Goal: Transaction & Acquisition: Purchase product/service

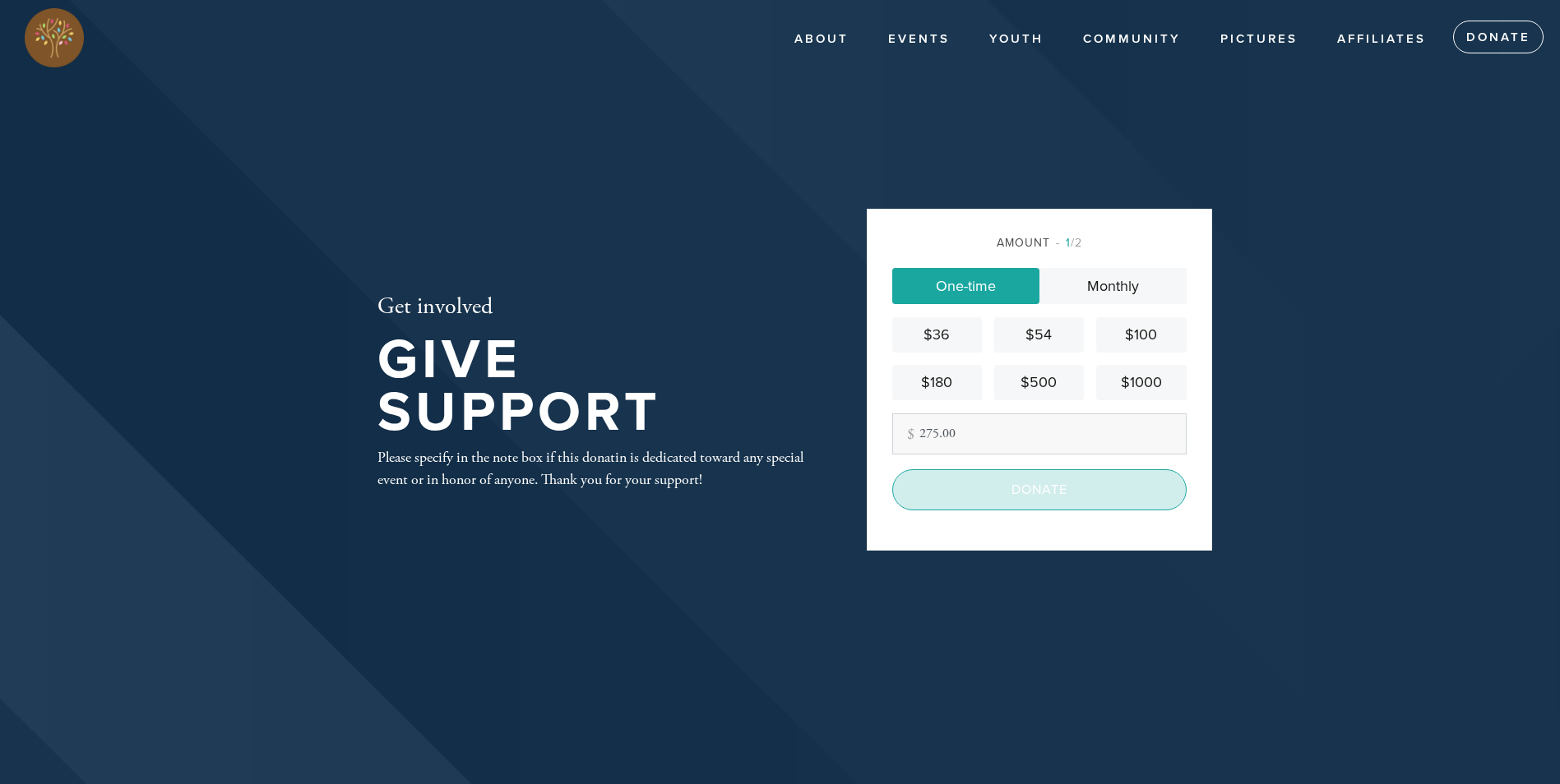
type input "275.00"
click at [977, 491] on input "Donate" at bounding box center [1039, 490] width 294 height 41
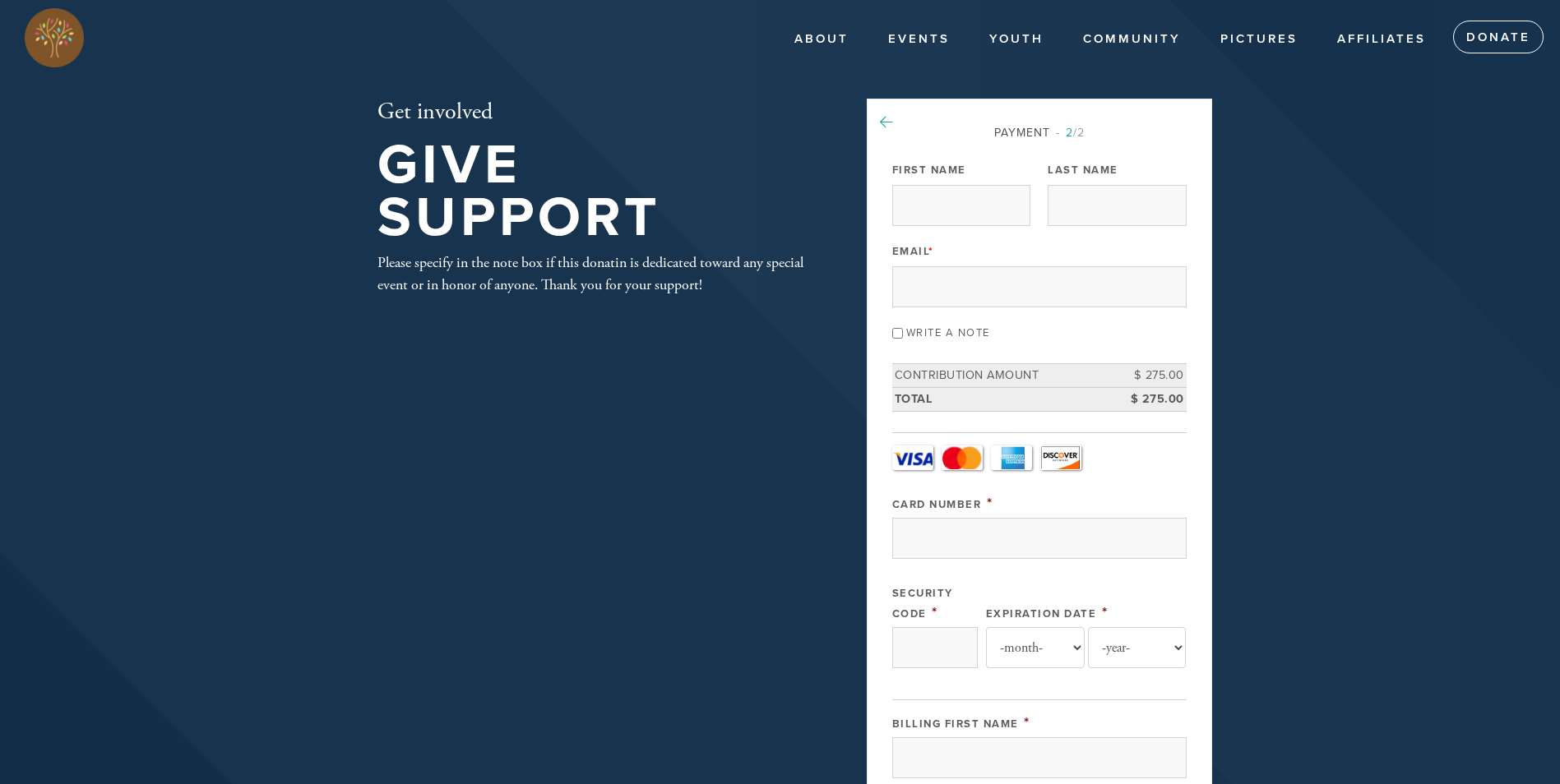
click at [887, 126] on icon at bounding box center [886, 122] width 13 height 15
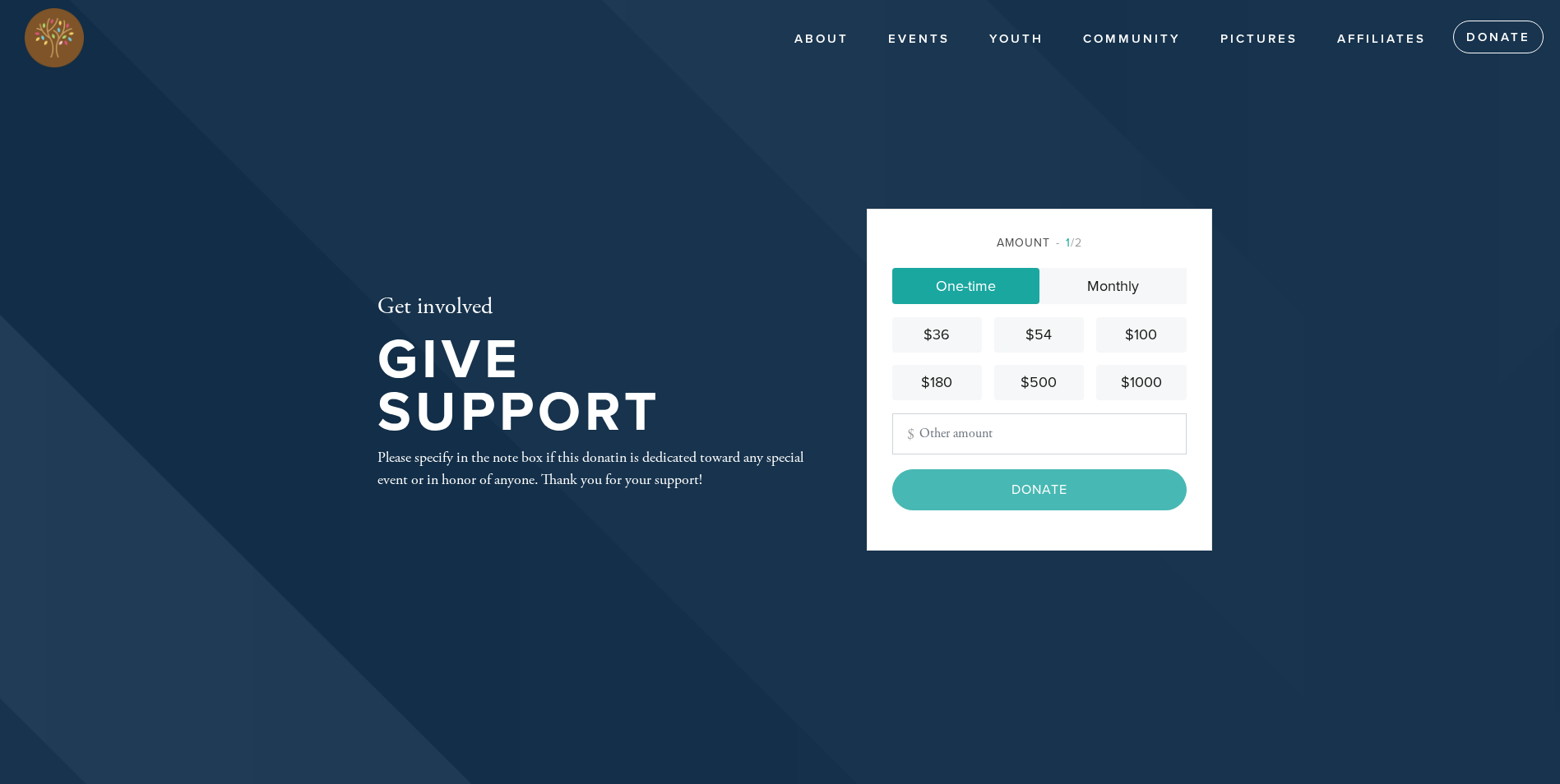
type input "275.00"
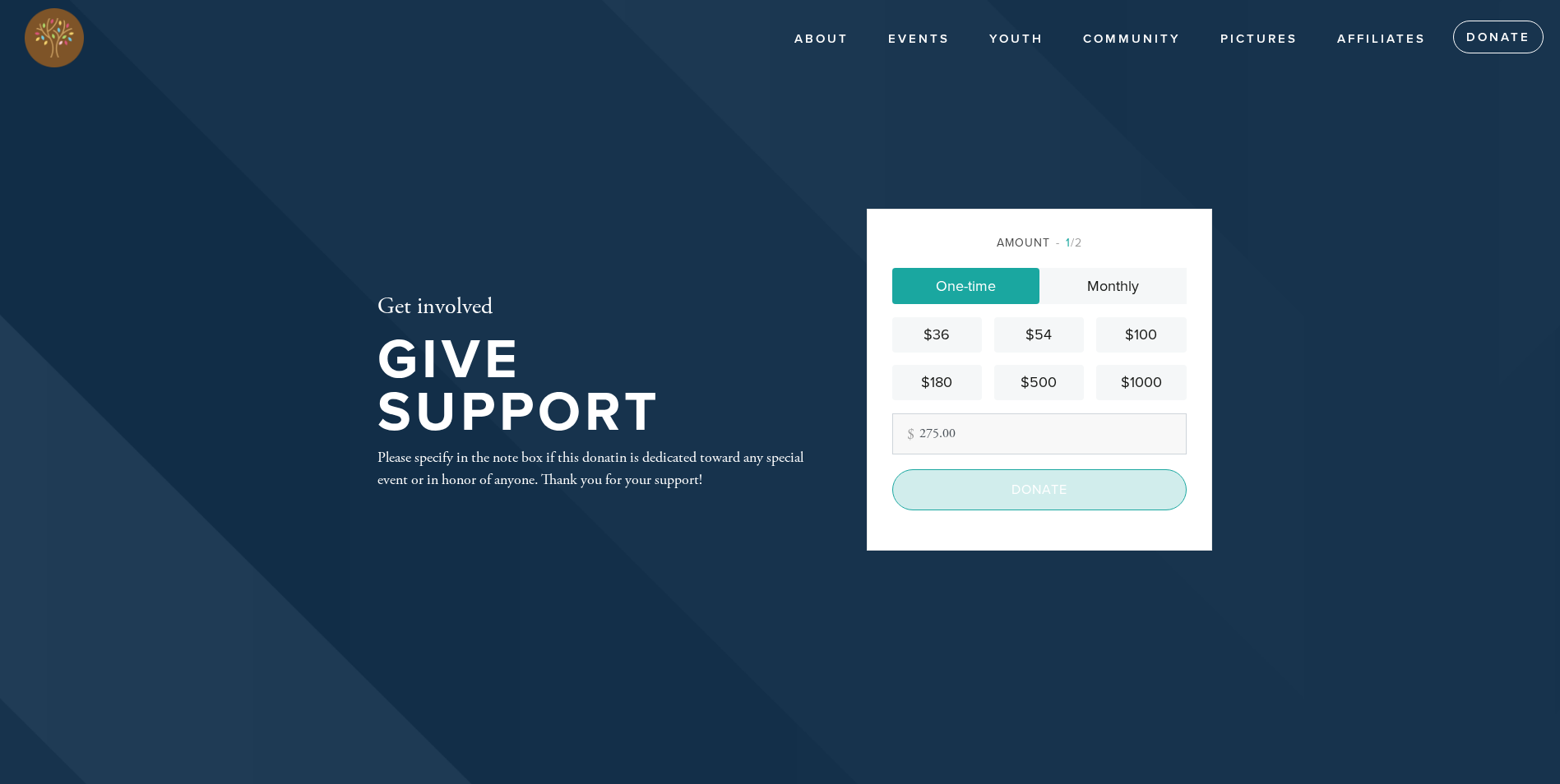
click at [968, 496] on input "Donate" at bounding box center [1039, 490] width 294 height 41
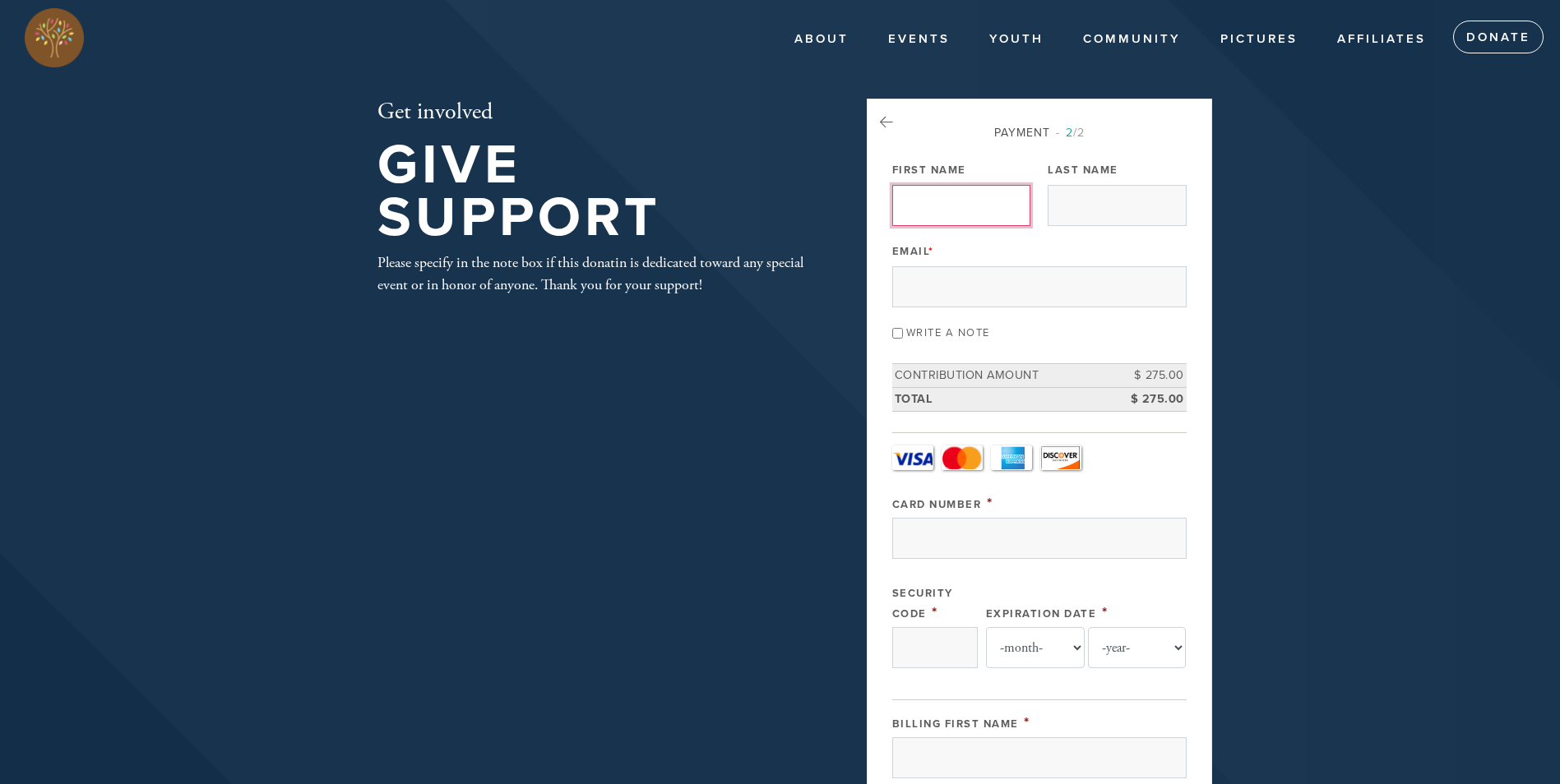
click at [963, 203] on input "First Name" at bounding box center [961, 206] width 138 height 41
type input "C"
type input "Carlos"
type input "Carretero"
type input "geniusroxy@hotmail.com"
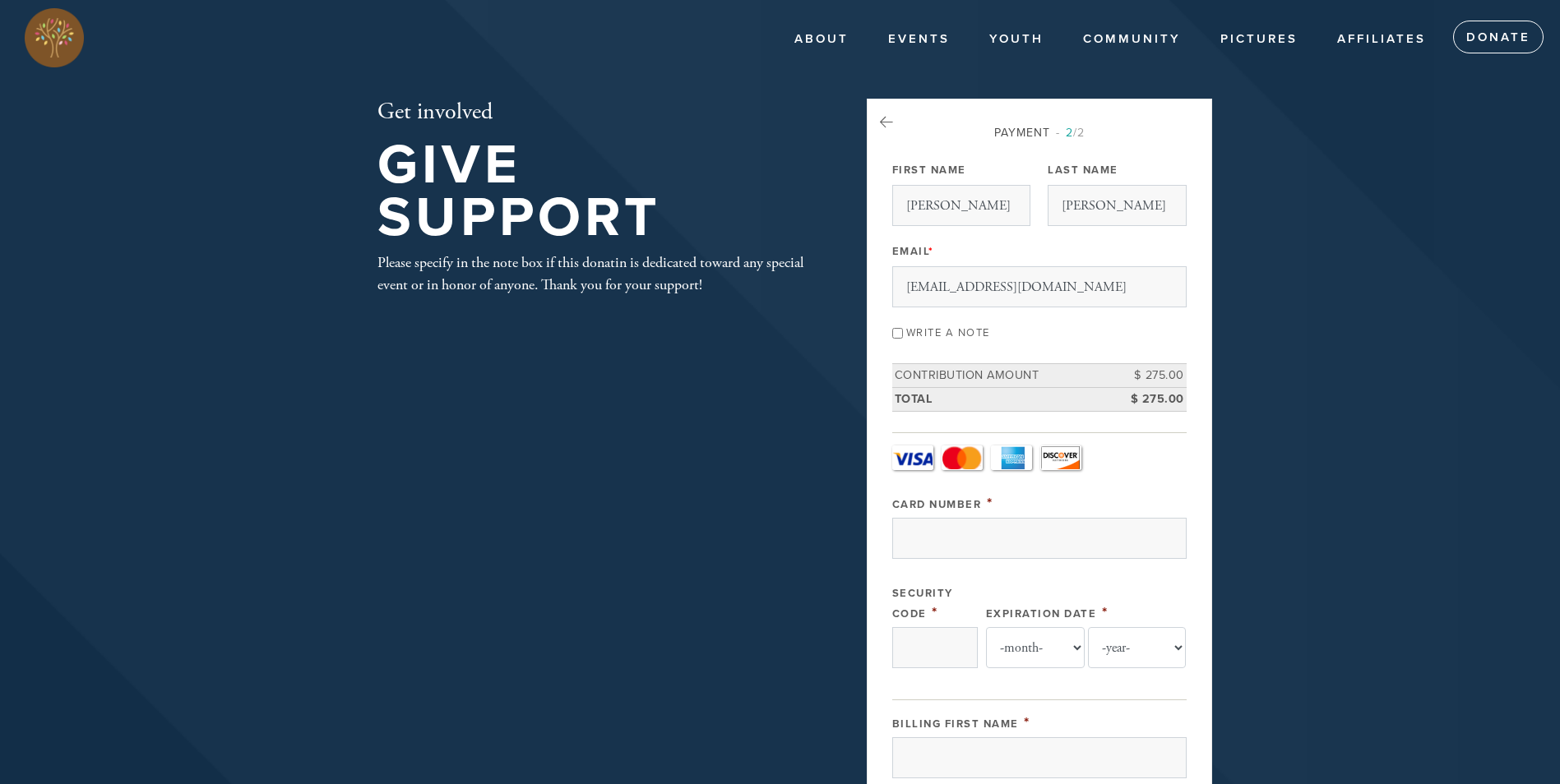
click at [898, 335] on input "Write a note" at bounding box center [897, 333] width 11 height 11
checkbox input "true"
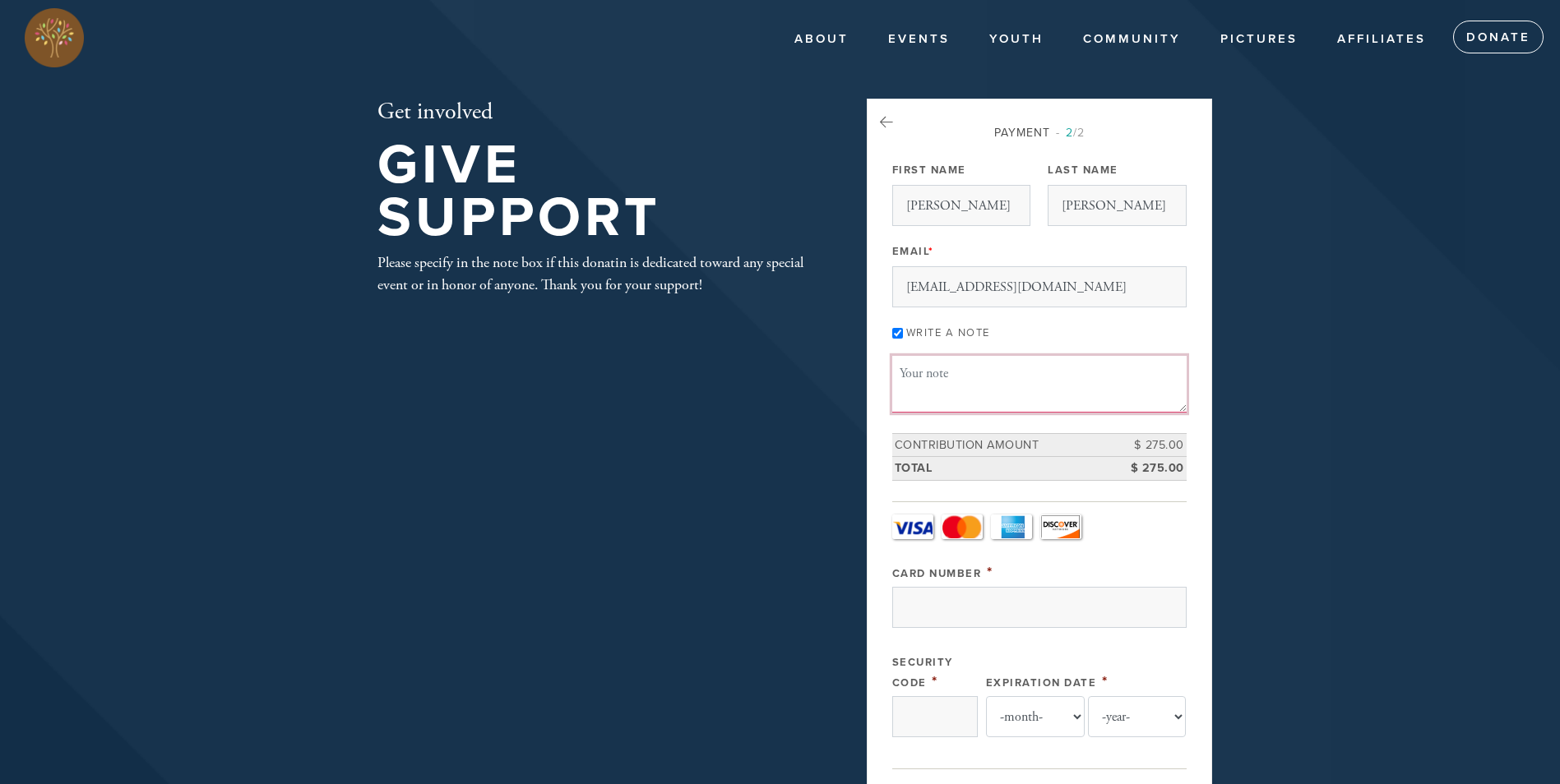
click at [932, 399] on textarea "Message or dedication" at bounding box center [1039, 384] width 294 height 56
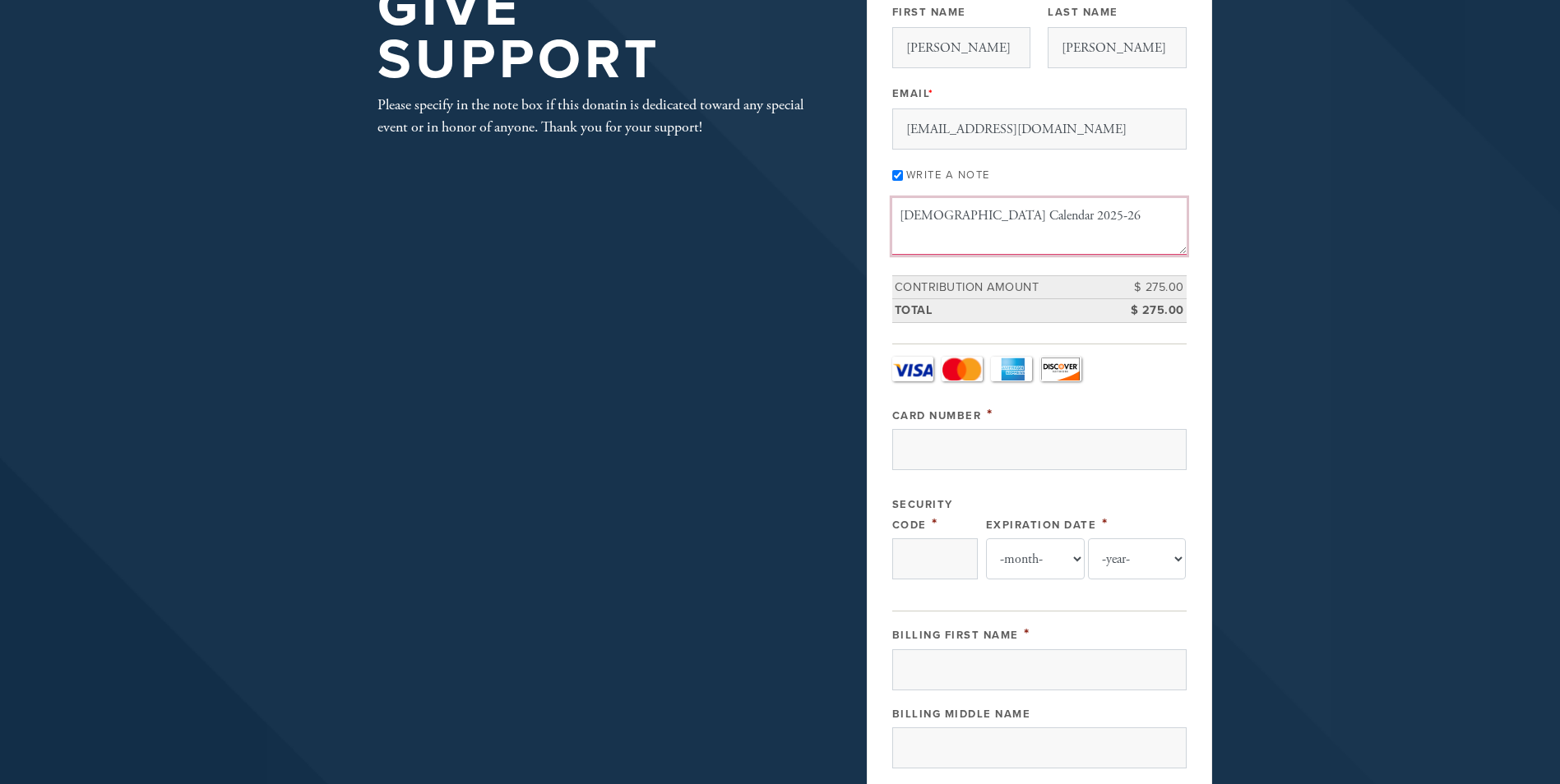
scroll to position [165, 0]
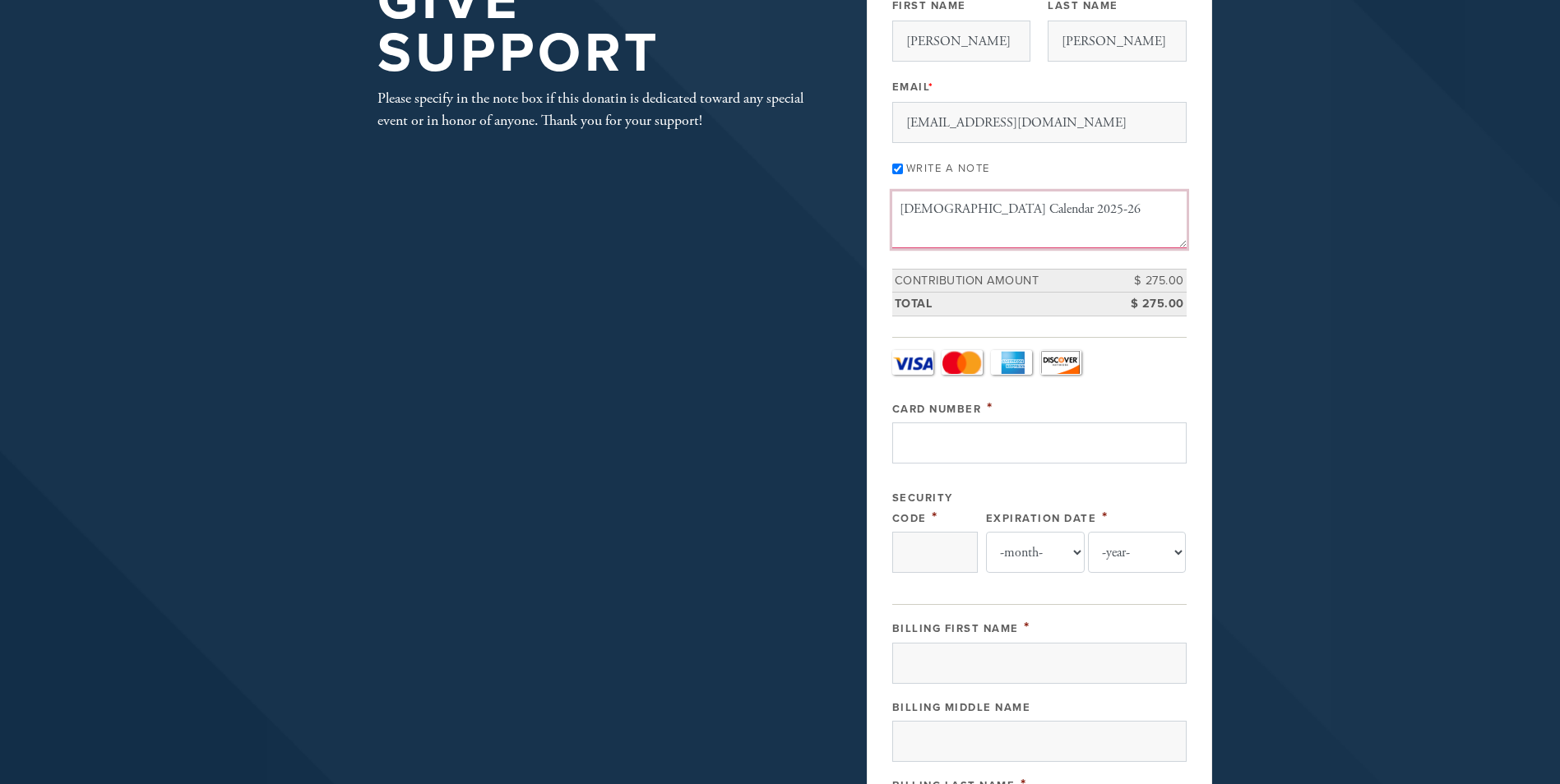
type textarea "Jewish Calendar 2025-26"
click at [964, 452] on input "Card Number" at bounding box center [1039, 443] width 294 height 41
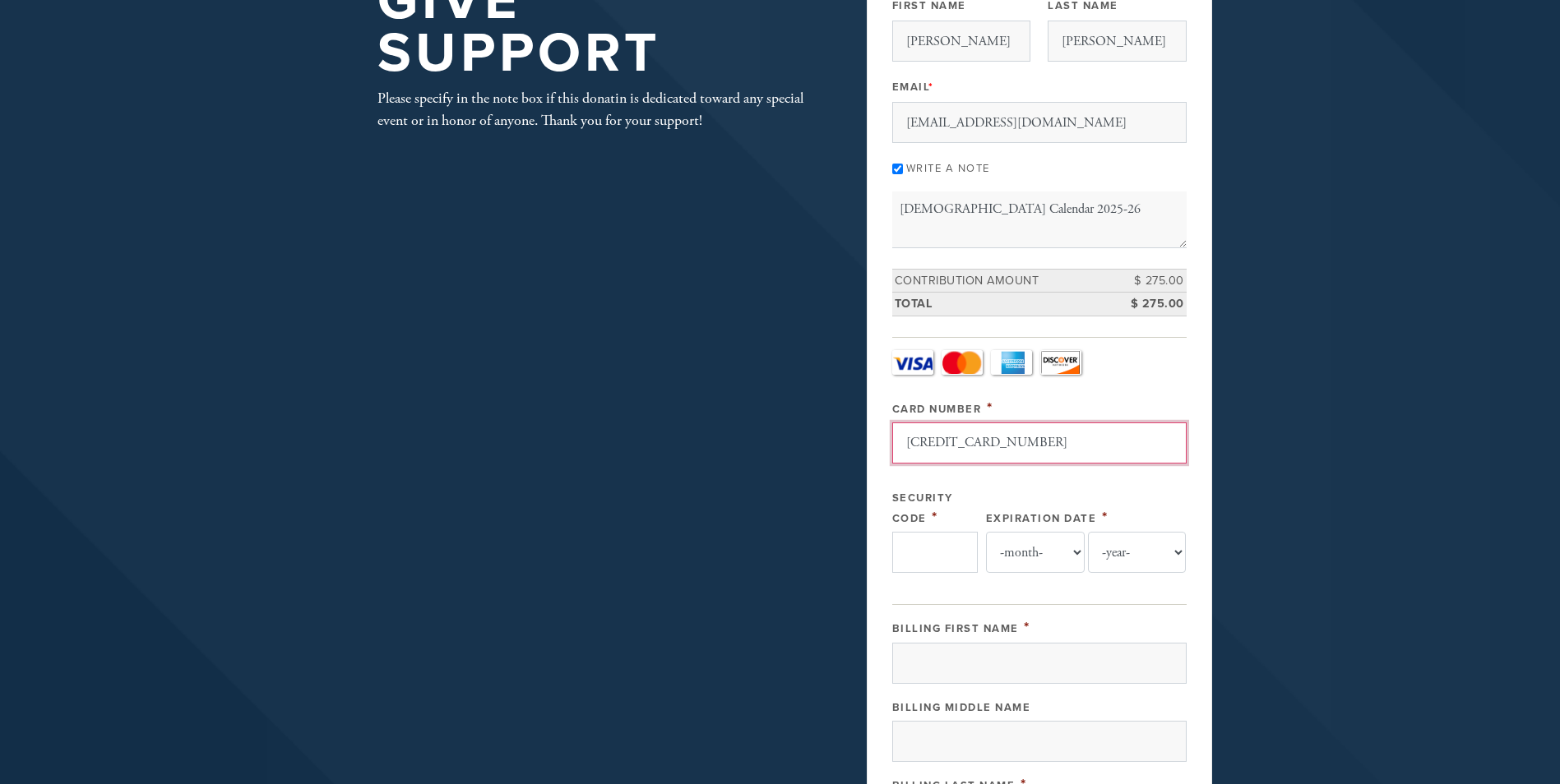
type input "4411050136769551"
click at [940, 566] on input "Security Code" at bounding box center [934, 552] width 86 height 41
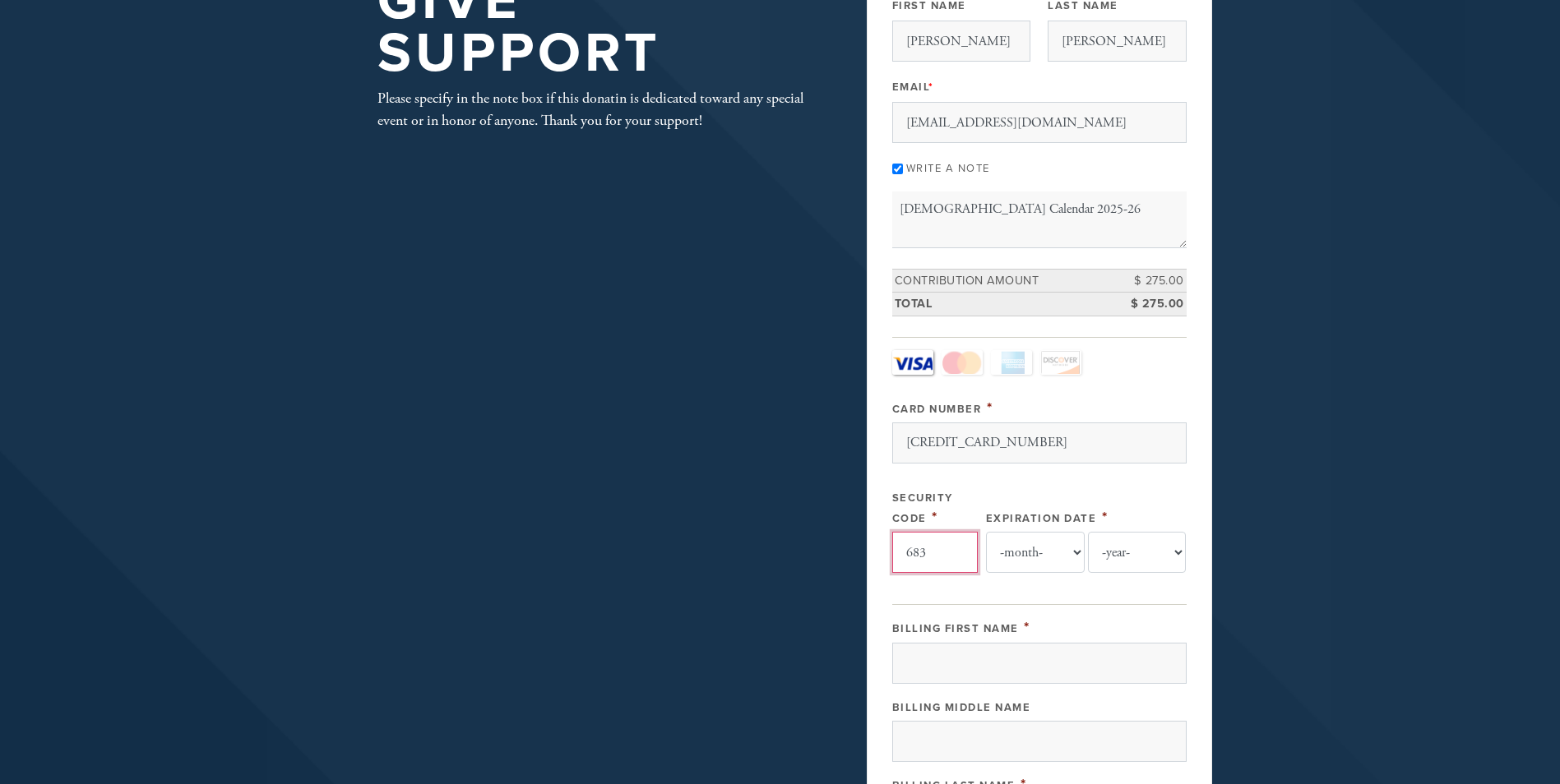
type input "683"
select select "10"
select select "2029"
click at [932, 651] on input "R" at bounding box center [1039, 664] width 294 height 41
type input "Roxilliam"
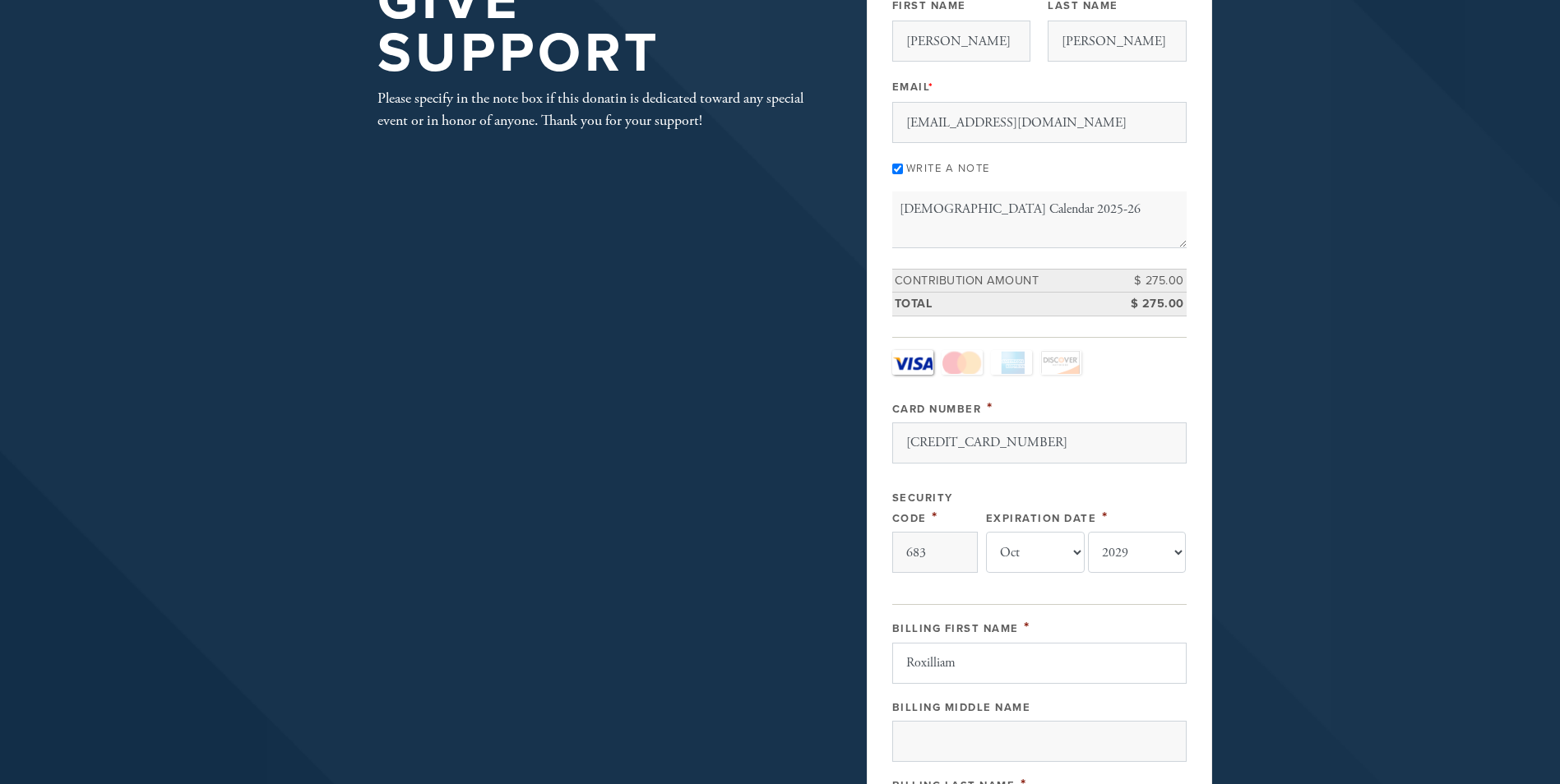
type input "Valentin"
type input "2827 peppermill run"
type input "san antonio"
type input "United States"
type input "78231"
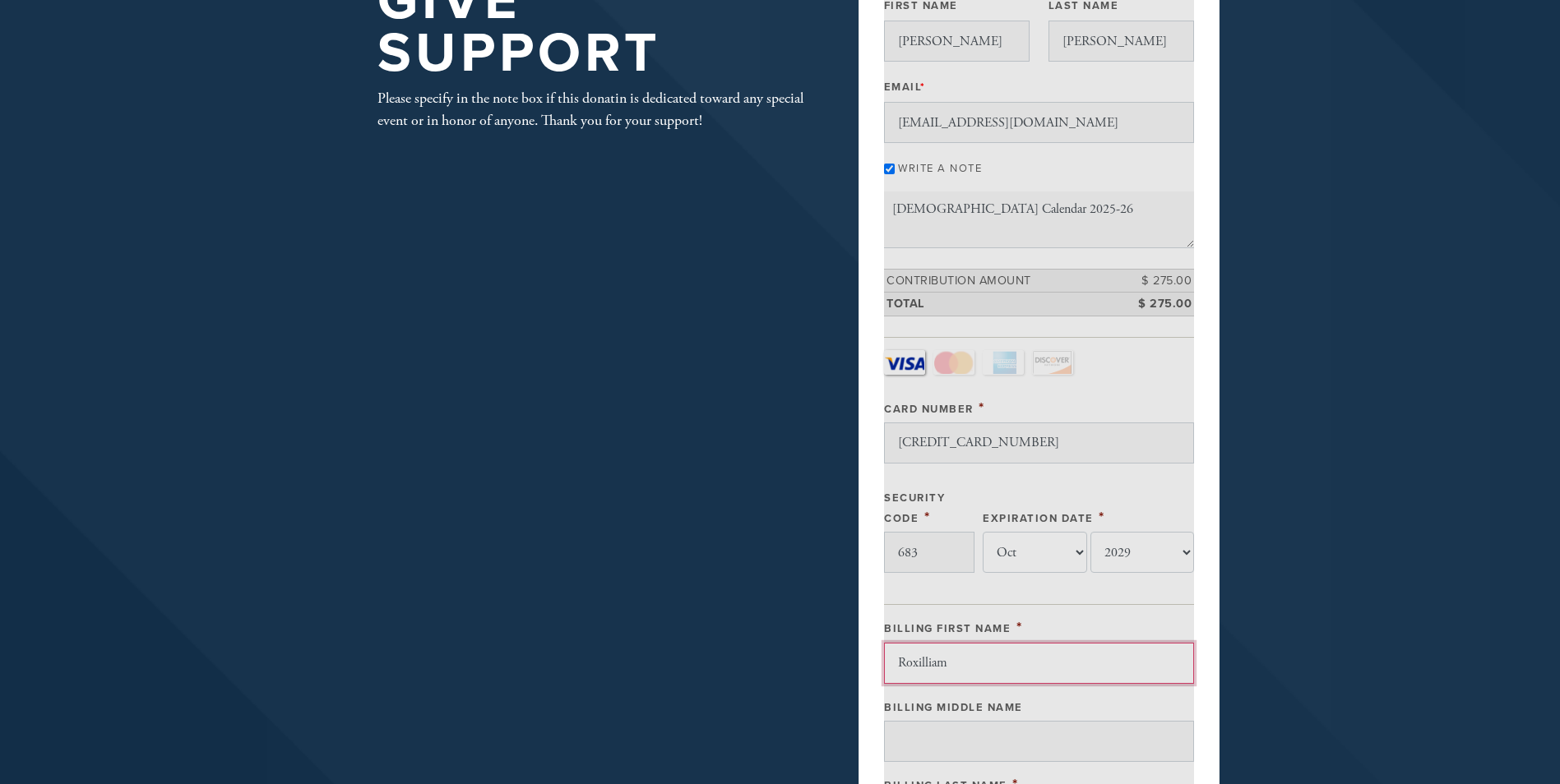
scroll to position [788, 0]
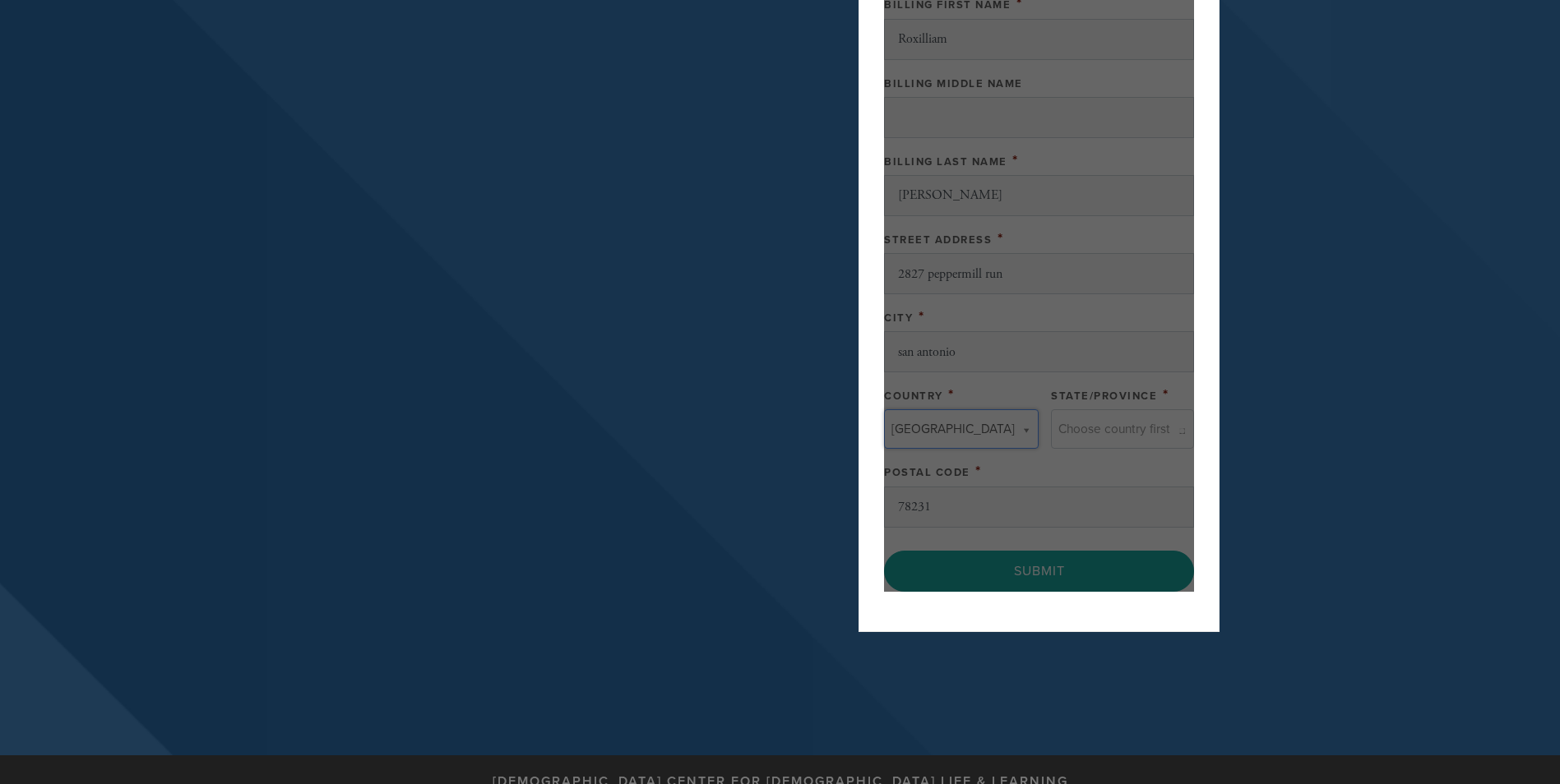
type input "United States"
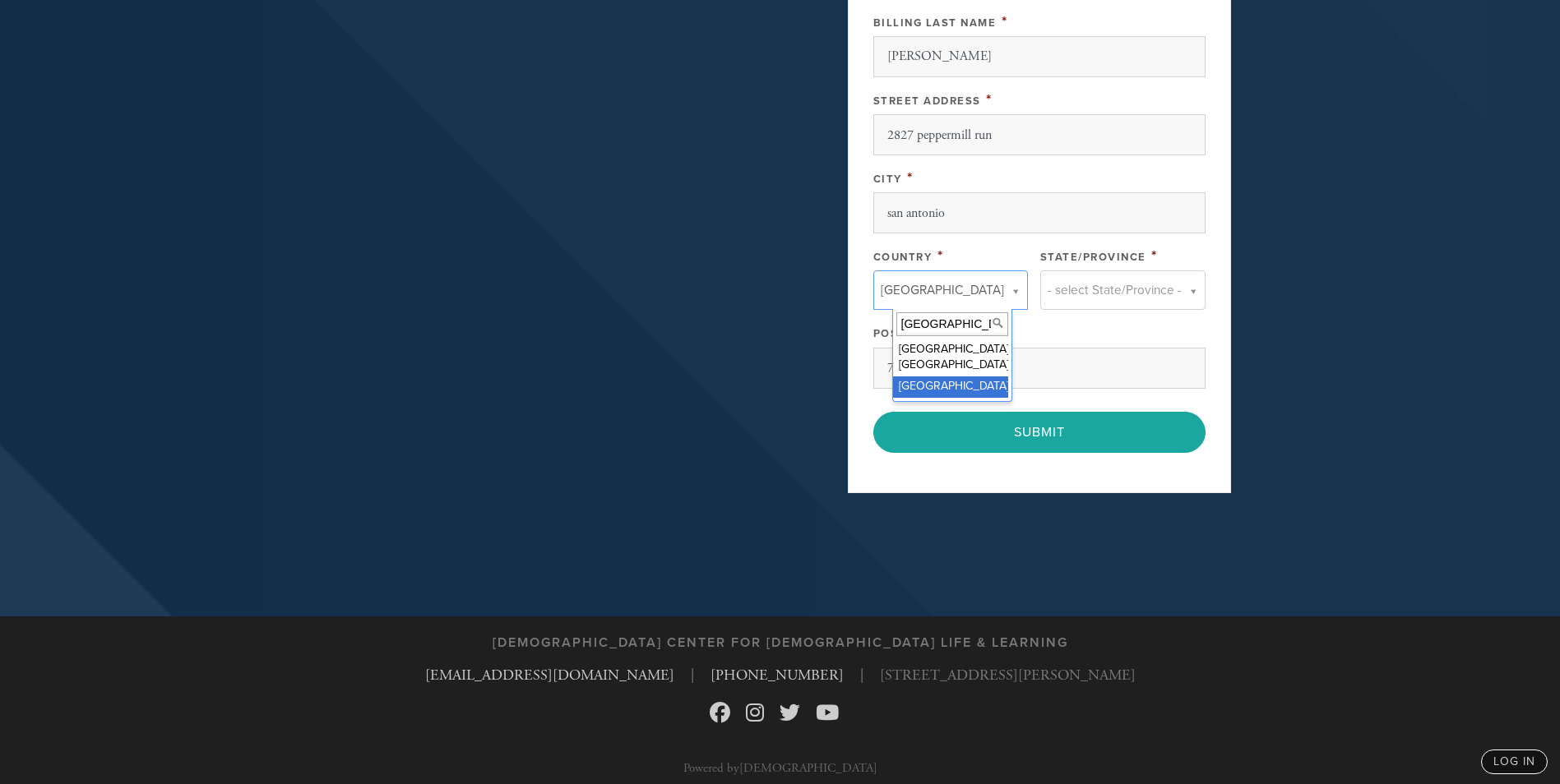
scroll to position [936, 0]
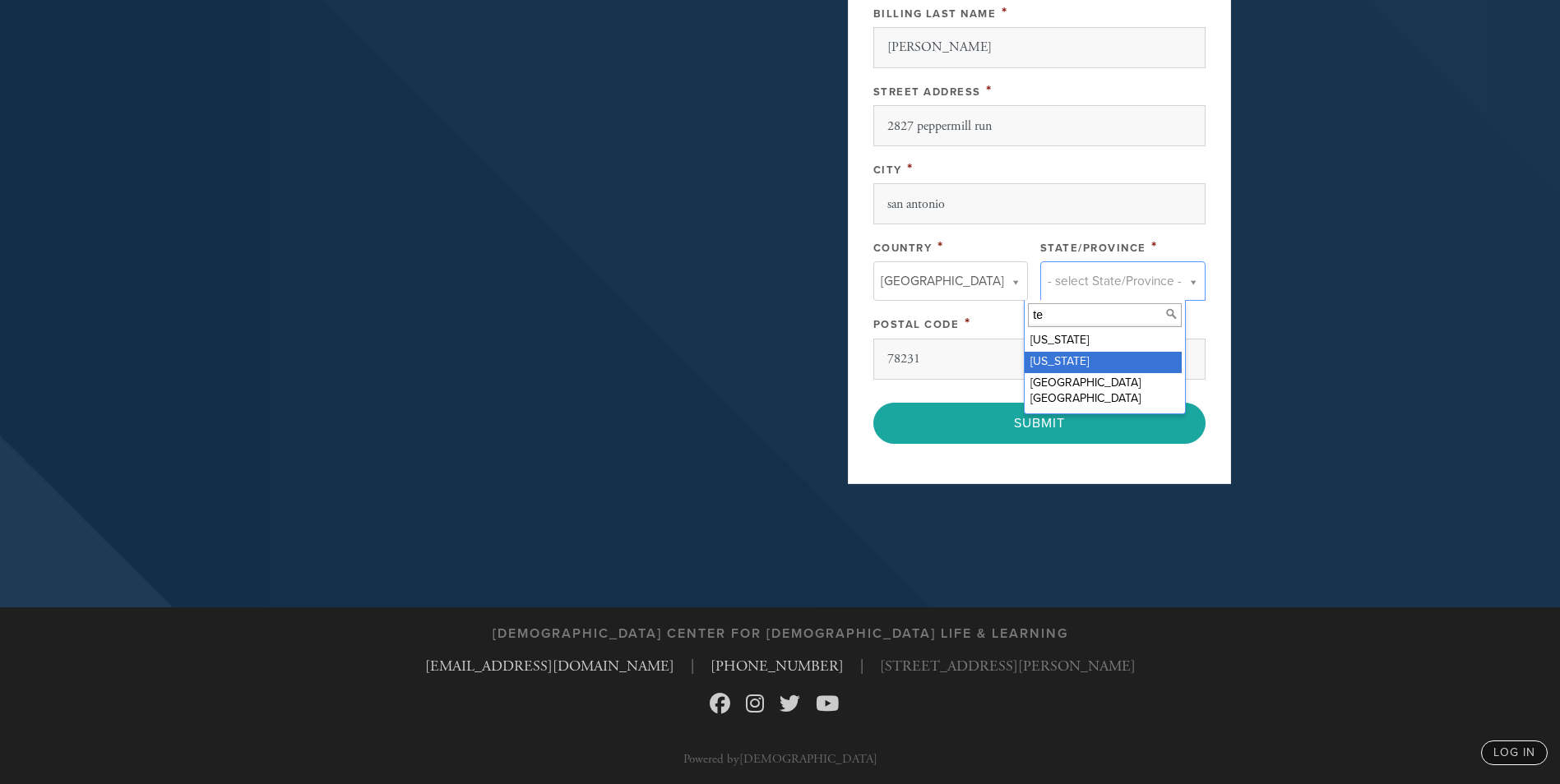
type input "te"
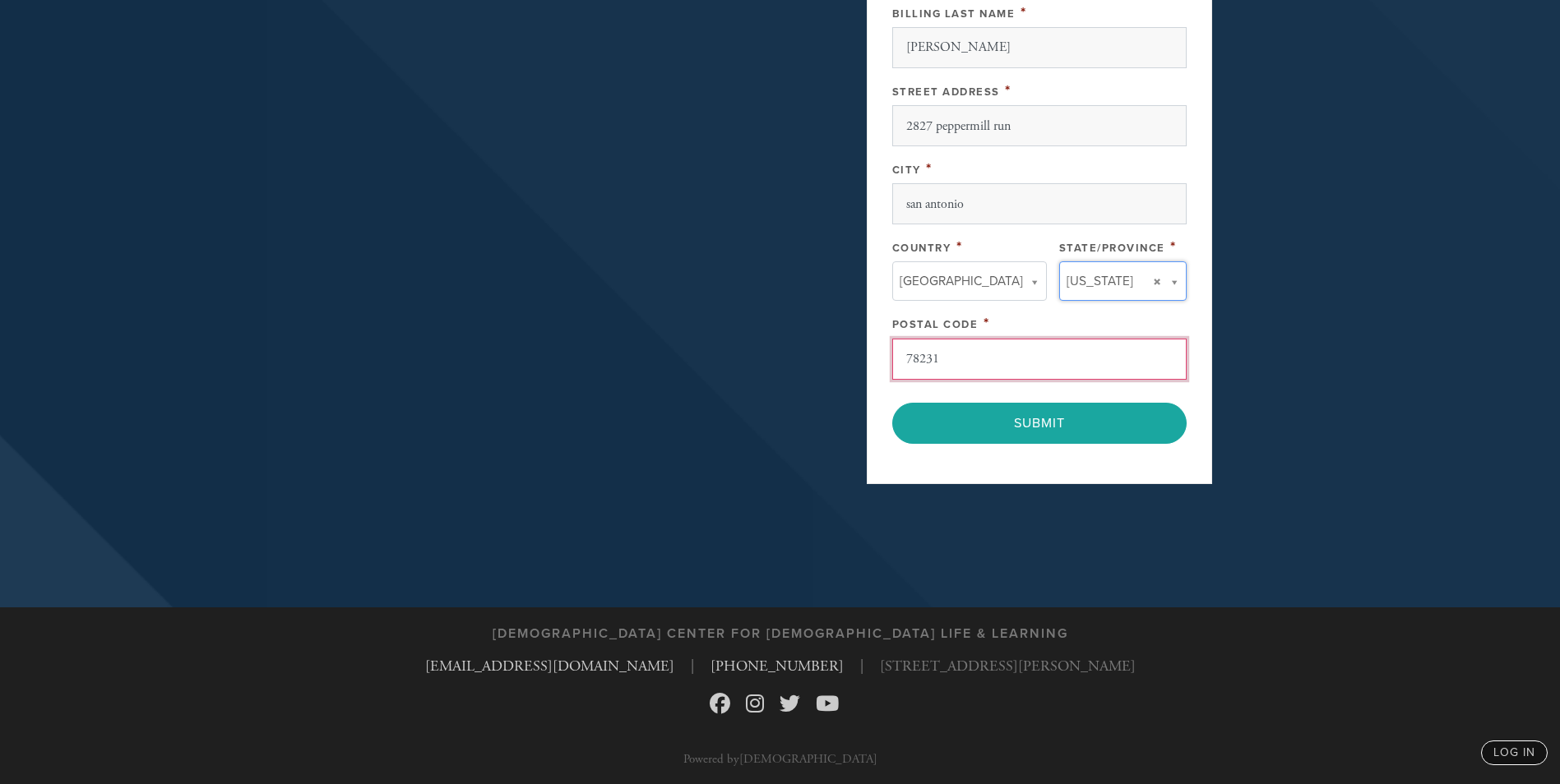
click at [1021, 360] on input "78231" at bounding box center [1039, 359] width 294 height 41
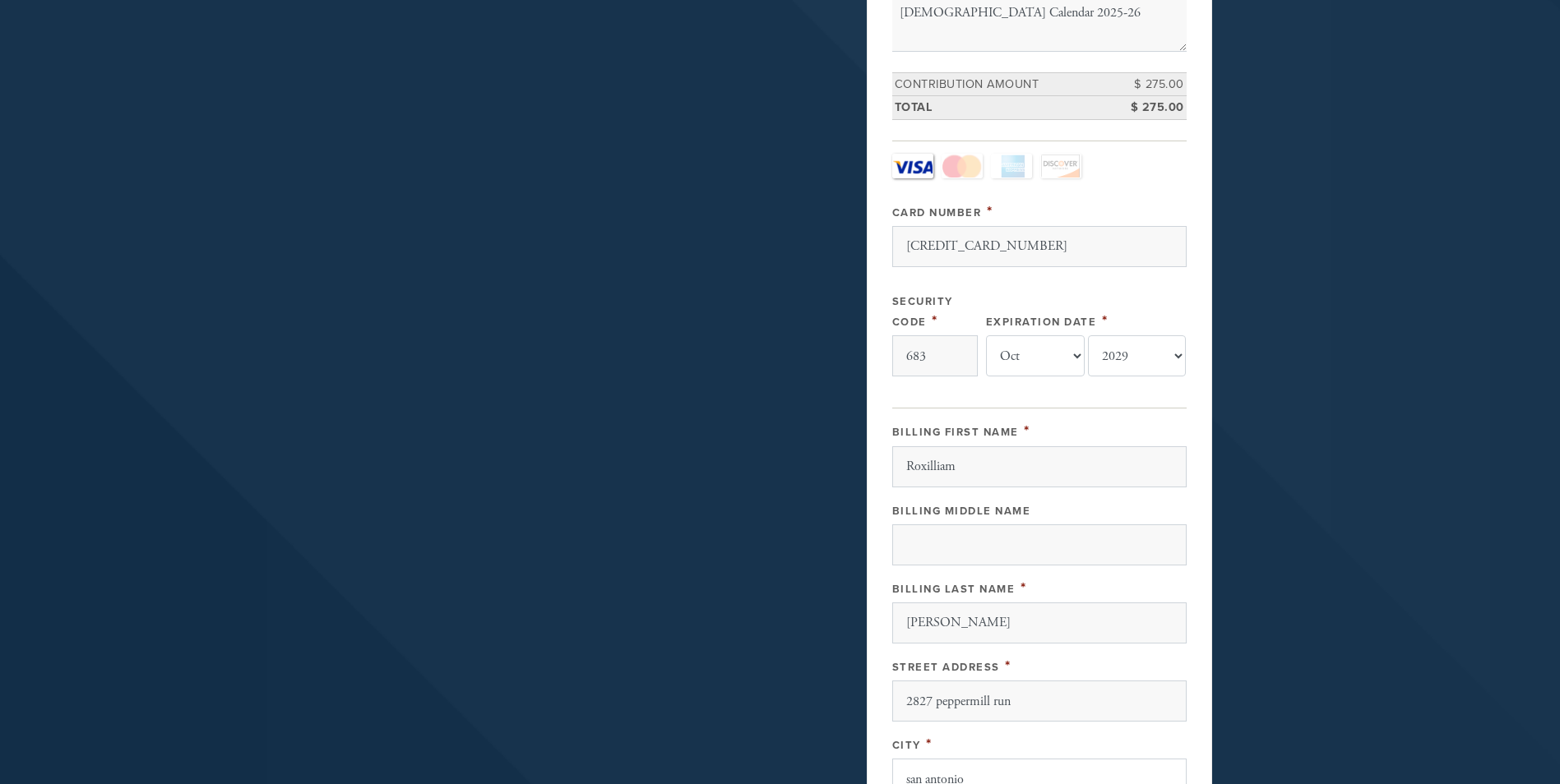
scroll to position [0, 0]
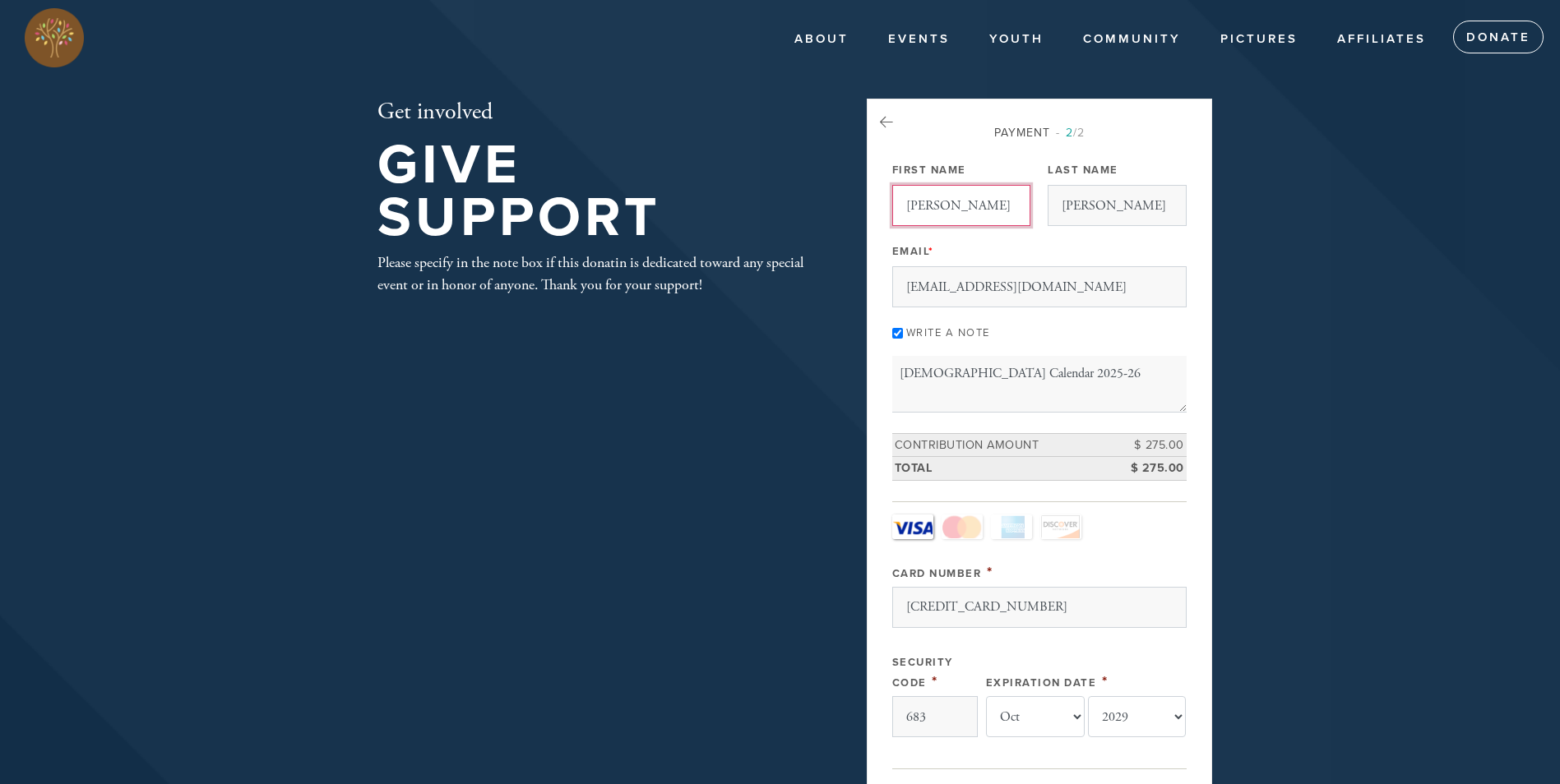
click at [937, 208] on input "Carlos" at bounding box center [961, 206] width 138 height 41
type input "C"
type input "Akiva & Roxy"
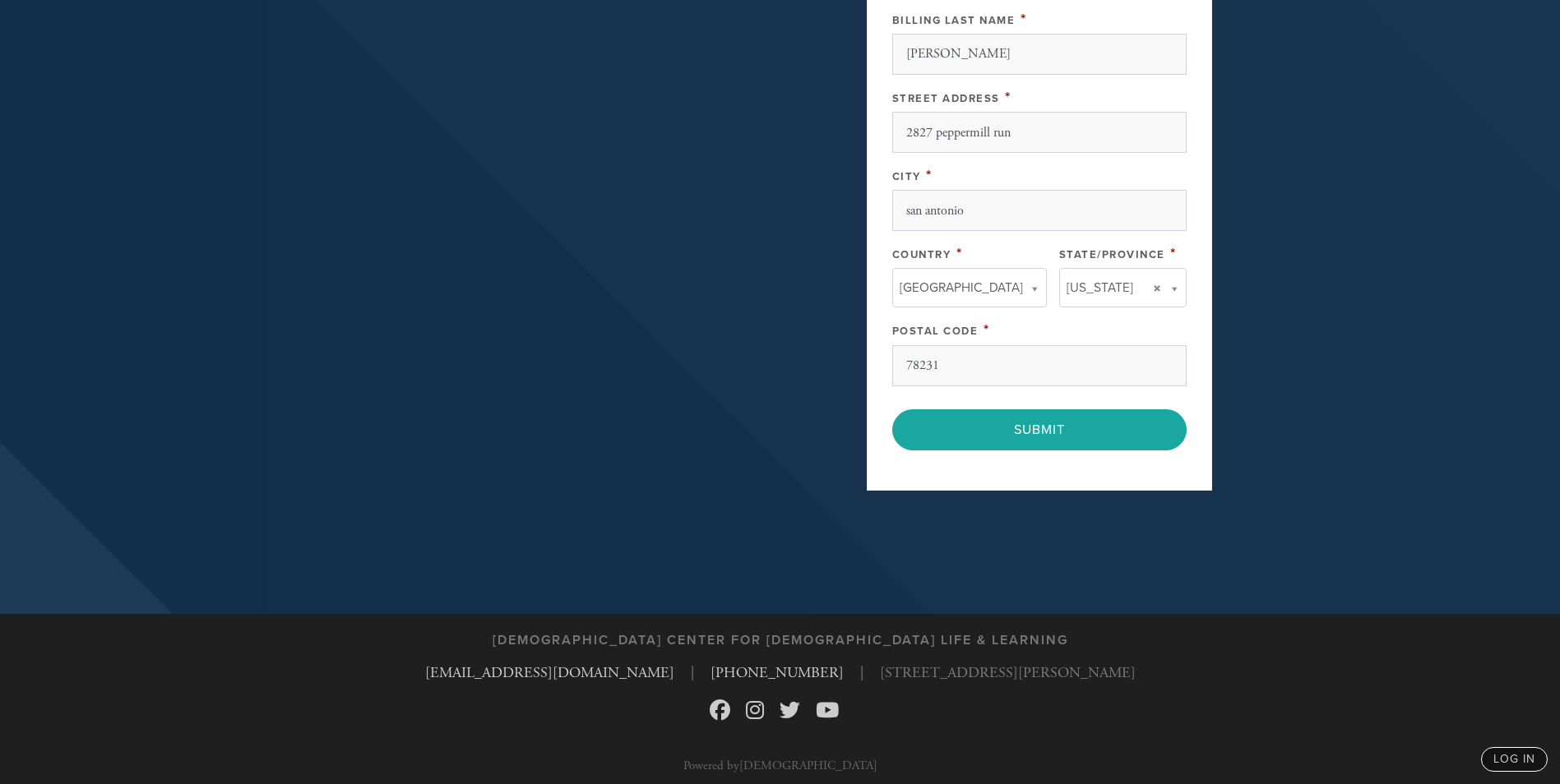
scroll to position [936, 0]
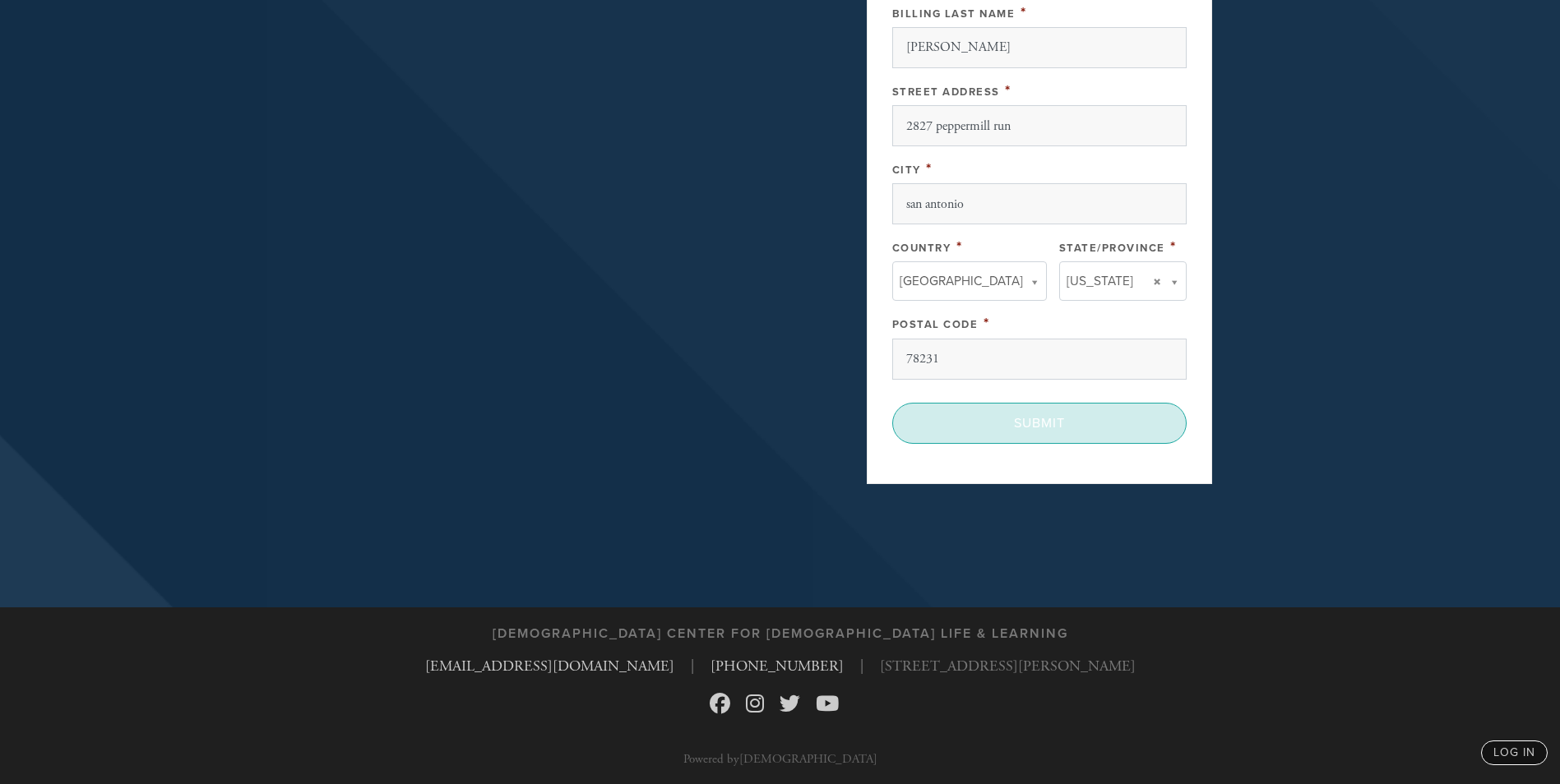
click at [1108, 433] on input "Submit" at bounding box center [1039, 423] width 294 height 41
